Goal: Navigation & Orientation: Find specific page/section

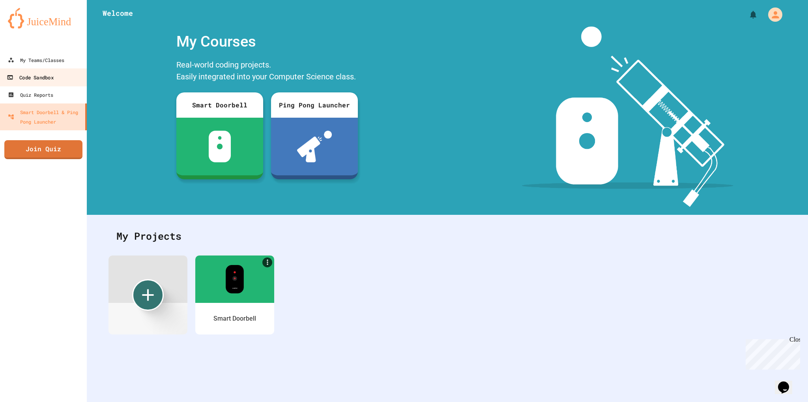
click at [59, 72] on link "Code Sandbox" at bounding box center [44, 77] width 90 height 18
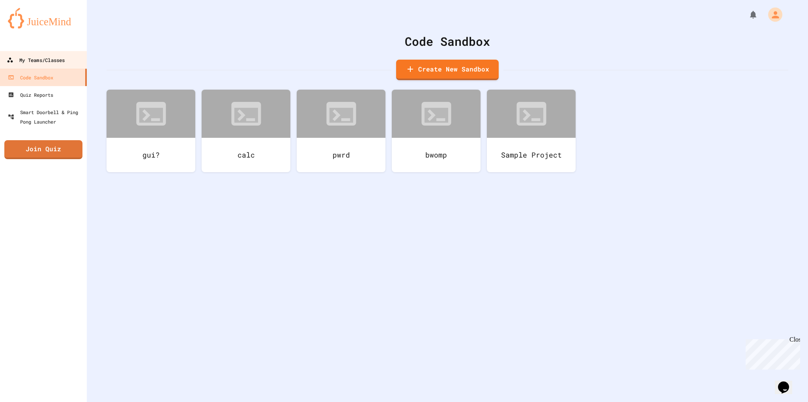
click at [39, 57] on div "My Teams/Classes" at bounding box center [36, 60] width 58 height 10
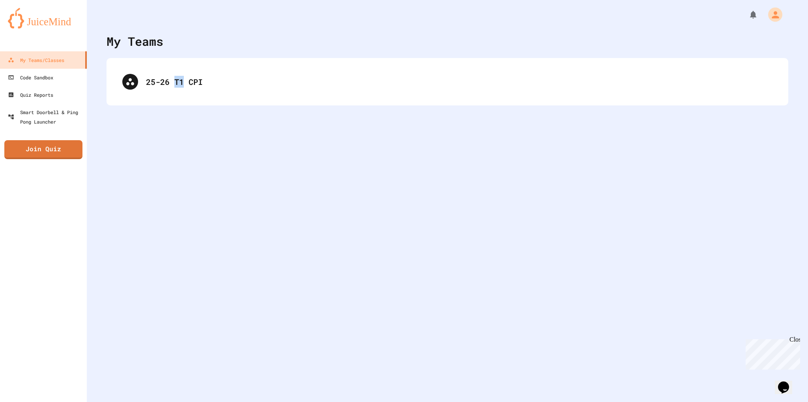
drag, startPoint x: 177, startPoint y: 111, endPoint x: 181, endPoint y: 97, distance: 14.5
click at [181, 97] on div "My Teams 25-26 T1 CPI" at bounding box center [447, 201] width 721 height 402
click at [181, 97] on div "25-26 T1 CPI" at bounding box center [448, 81] width 682 height 47
click at [198, 115] on div "My Teams 25-26 T1 CPI" at bounding box center [447, 201] width 721 height 402
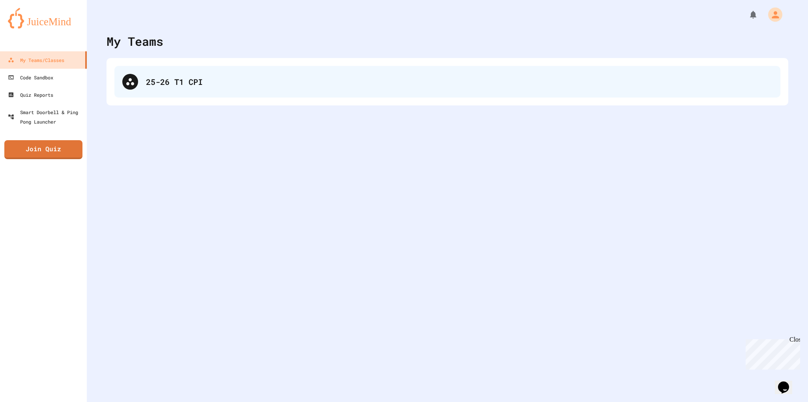
click at [185, 69] on div "25-26 T1 CPI" at bounding box center [447, 82] width 666 height 32
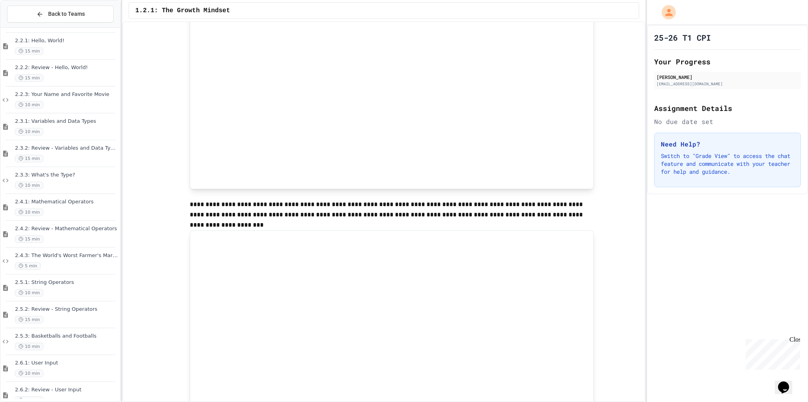
scroll to position [494, 0]
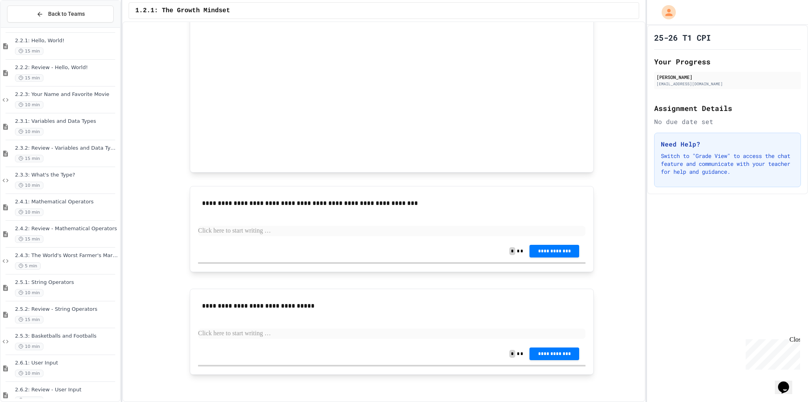
drag, startPoint x: 592, startPoint y: 72, endPoint x: 654, endPoint y: 212, distance: 152.8
click at [642, 251] on div "**********" at bounding box center [404, 201] width 808 height 402
click at [646, 64] on div "25-26 T1 CPI Your Progress [PERSON_NAME] [EMAIL_ADDRESS][DOMAIN_NAME] Assignmen…" at bounding box center [726, 109] width 164 height 169
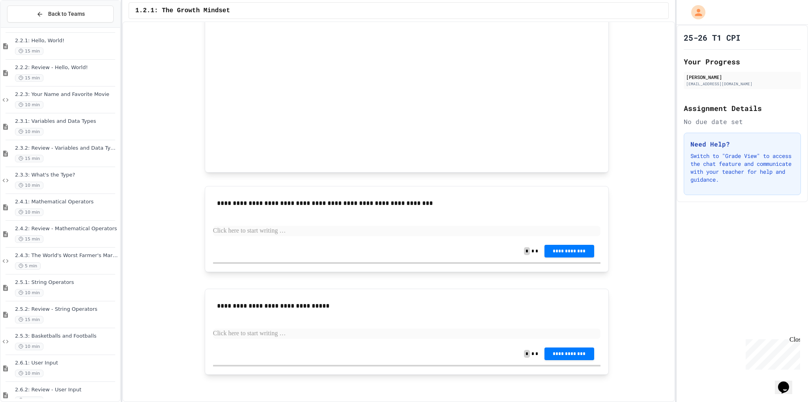
click at [675, 63] on div "**********" at bounding box center [404, 201] width 808 height 402
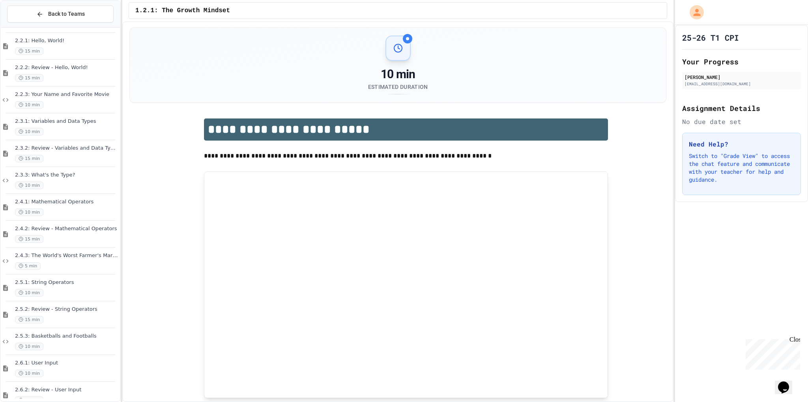
scroll to position [0, 0]
